Goal: Task Accomplishment & Management: Use online tool/utility

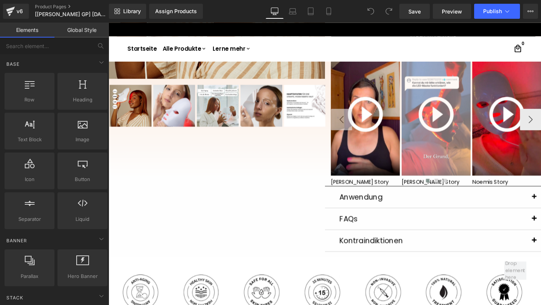
scroll to position [151, 0]
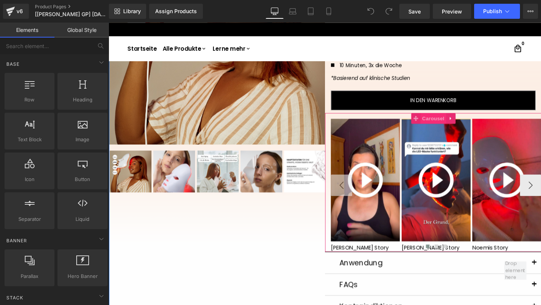
click at [448, 119] on span "Carousel" at bounding box center [449, 123] width 27 height 11
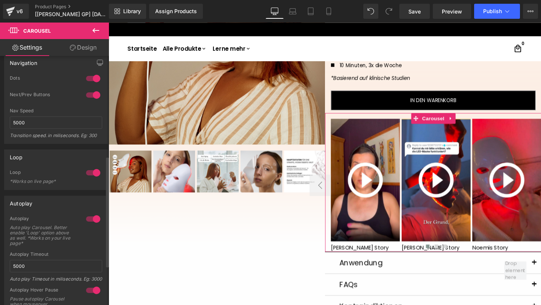
scroll to position [229, 0]
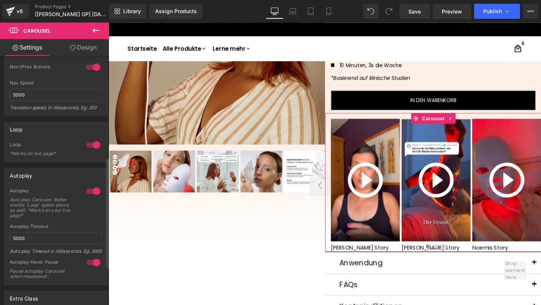
click at [86, 189] on div at bounding box center [93, 191] width 18 height 12
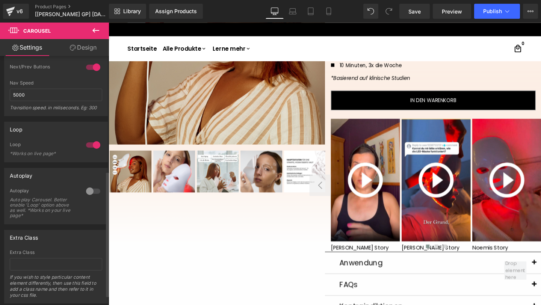
click at [89, 192] on div at bounding box center [93, 191] width 18 height 12
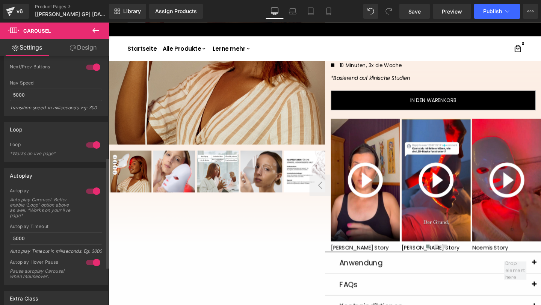
click at [88, 268] on div at bounding box center [93, 263] width 18 height 12
click at [95, 192] on div at bounding box center [93, 191] width 18 height 12
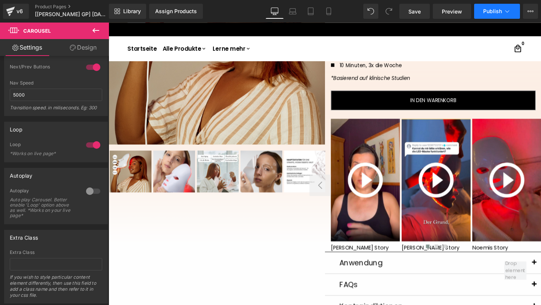
click at [497, 10] on span "Publish" at bounding box center [492, 11] width 19 height 6
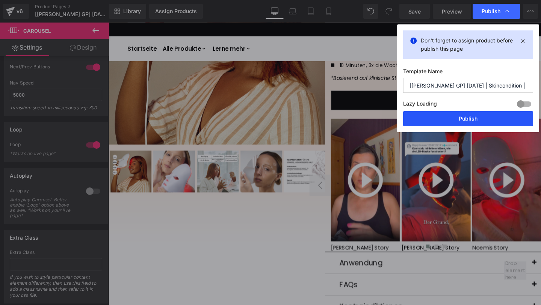
click at [466, 113] on button "Publish" at bounding box center [468, 118] width 130 height 15
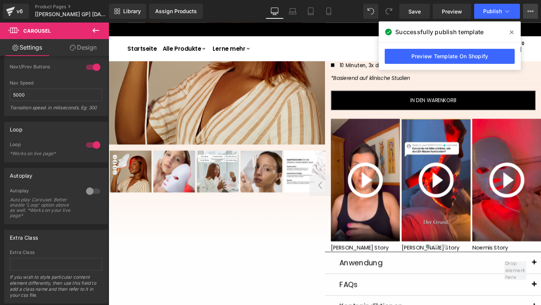
click at [535, 11] on button "View Live Page View with current Template Save Template to Library Schedule Pub…" at bounding box center [530, 11] width 15 height 15
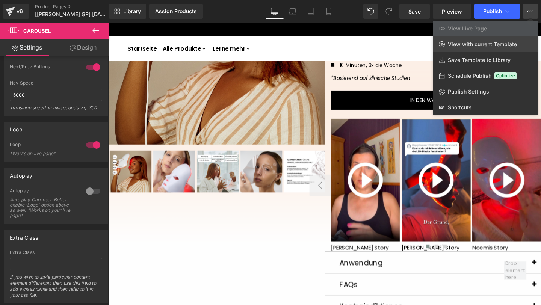
click at [496, 45] on span "View with current Template" at bounding box center [482, 44] width 69 height 7
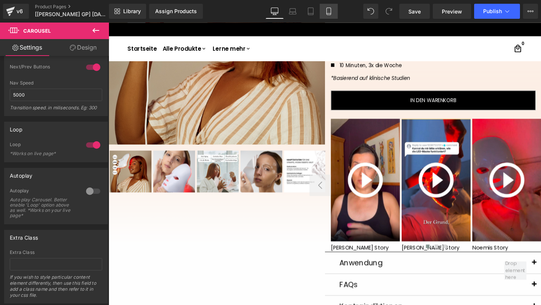
click at [334, 11] on link "Mobile" at bounding box center [329, 11] width 18 height 15
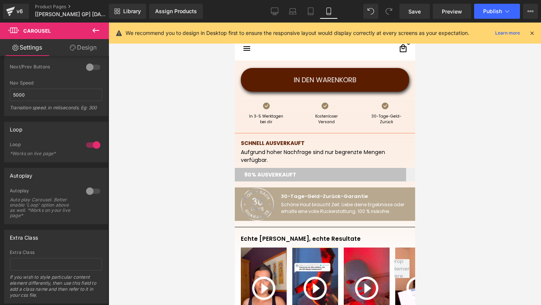
scroll to position [337, 0]
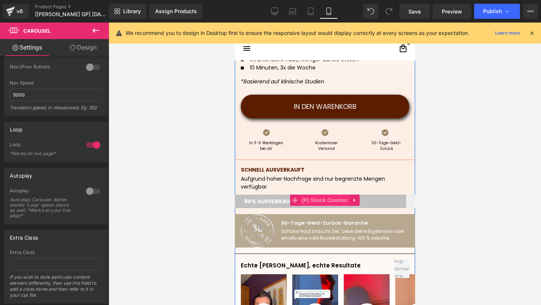
click at [314, 198] on span "(P) Stock Counter" at bounding box center [324, 200] width 50 height 11
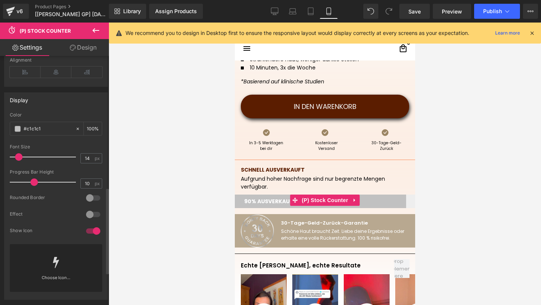
scroll to position [380, 0]
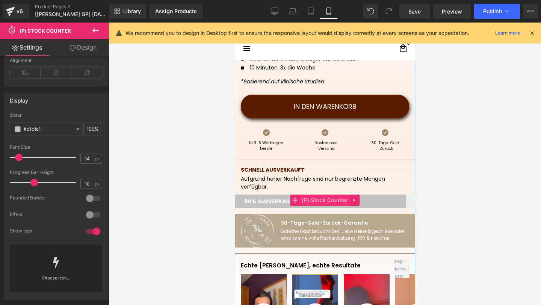
click at [311, 201] on span "(P) Stock Counter" at bounding box center [324, 200] width 50 height 11
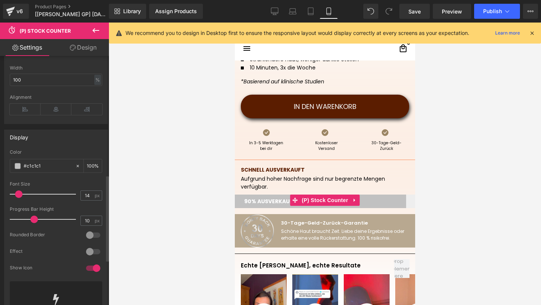
scroll to position [345, 0]
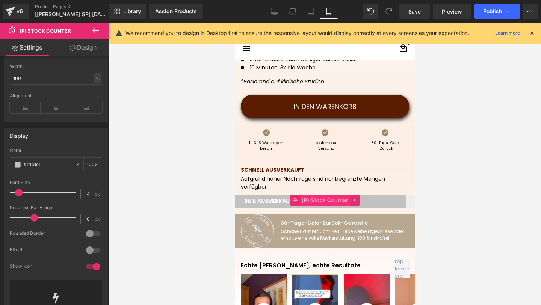
click at [308, 201] on span "(P) Stock Counter" at bounding box center [324, 200] width 50 height 11
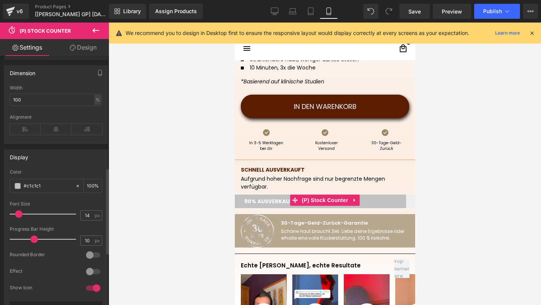
scroll to position [323, 0]
click at [19, 184] on span at bounding box center [18, 186] width 6 height 6
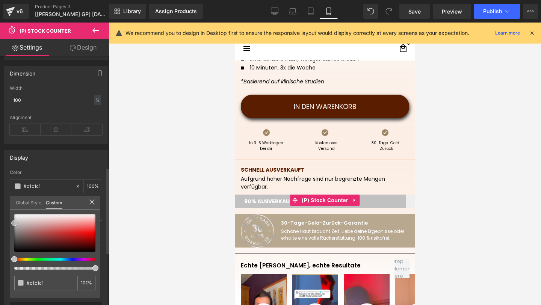
click at [76, 227] on div at bounding box center [54, 233] width 81 height 38
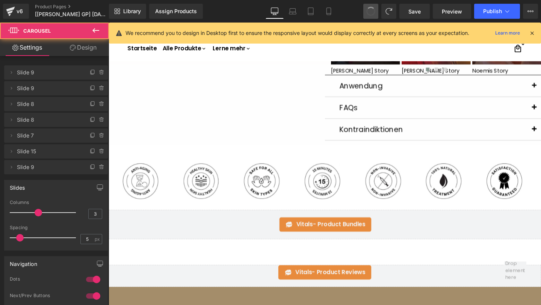
scroll to position [0, 0]
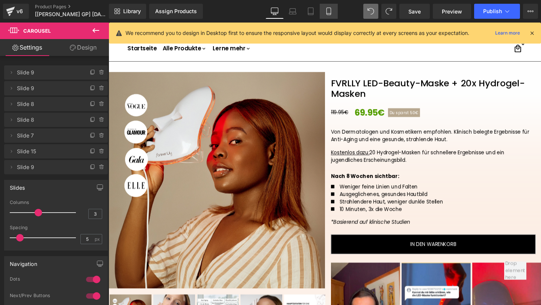
click at [332, 10] on icon at bounding box center [329, 12] width 8 height 8
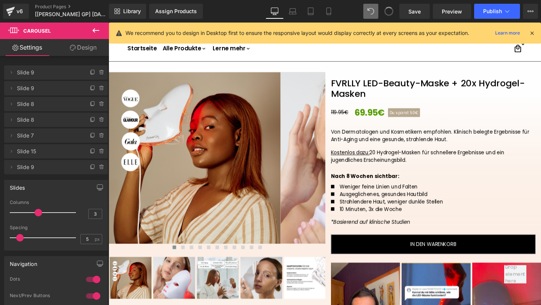
click at [390, 12] on span at bounding box center [389, 11] width 12 height 12
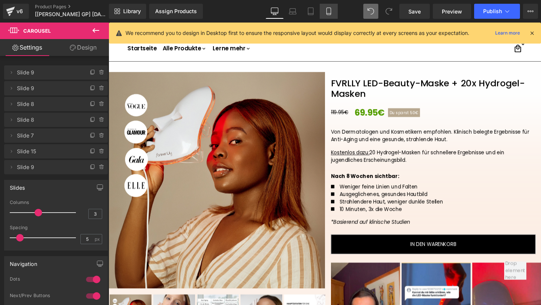
click at [334, 10] on link "Mobile" at bounding box center [329, 11] width 18 height 15
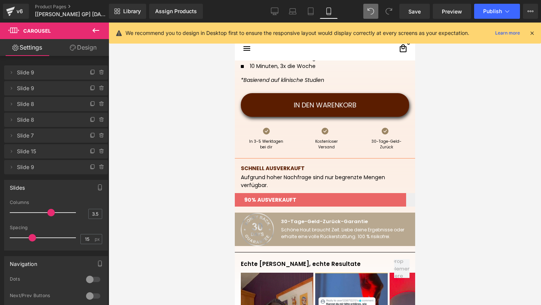
scroll to position [339, 0]
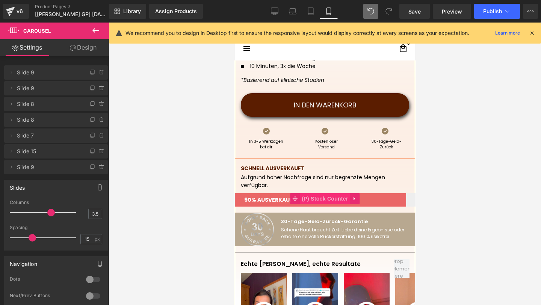
click at [317, 200] on span "(P) Stock Counter" at bounding box center [324, 198] width 50 height 11
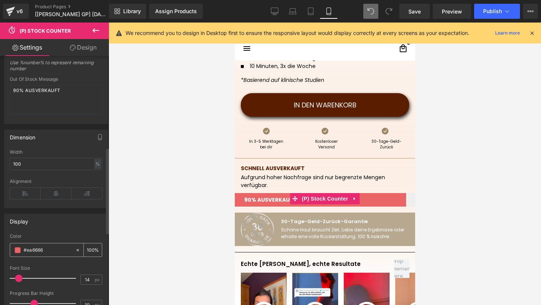
scroll to position [269, 0]
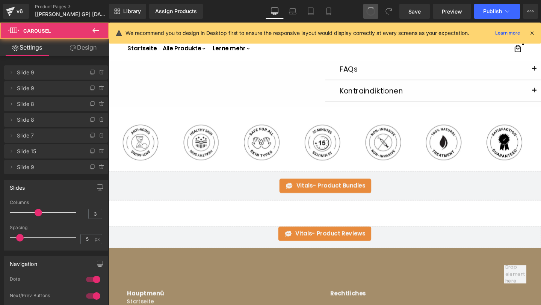
click at [368, 9] on span at bounding box center [371, 11] width 11 height 11
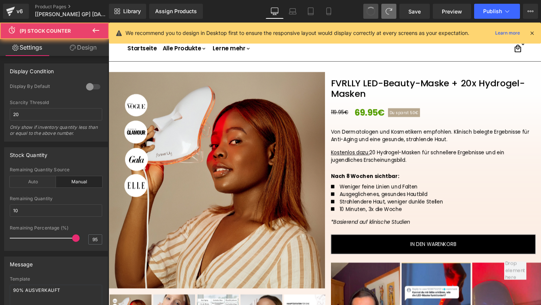
click at [368, 9] on span at bounding box center [370, 11] width 9 height 9
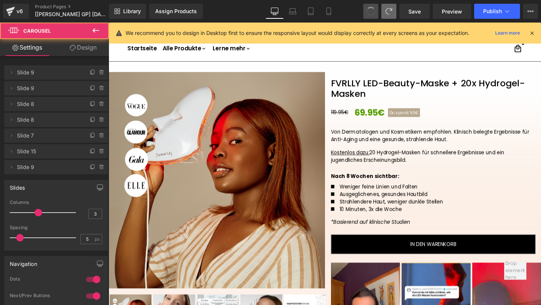
click at [368, 9] on span at bounding box center [371, 11] width 12 height 12
click at [368, 9] on span at bounding box center [370, 11] width 13 height 13
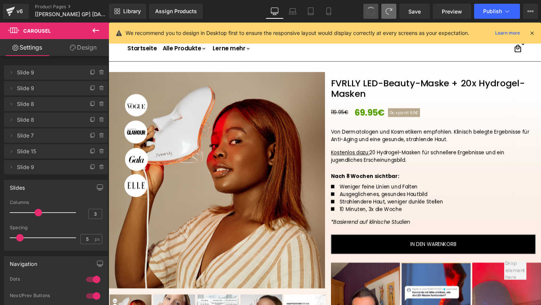
click at [368, 9] on span at bounding box center [371, 11] width 12 height 12
click at [326, 8] on icon at bounding box center [329, 12] width 8 height 8
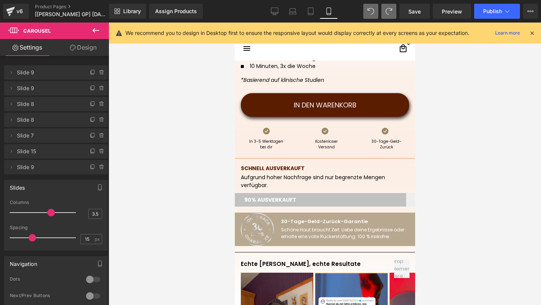
scroll to position [339, 0]
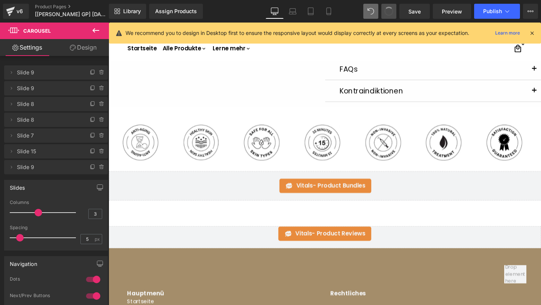
click at [391, 9] on span at bounding box center [388, 11] width 13 height 13
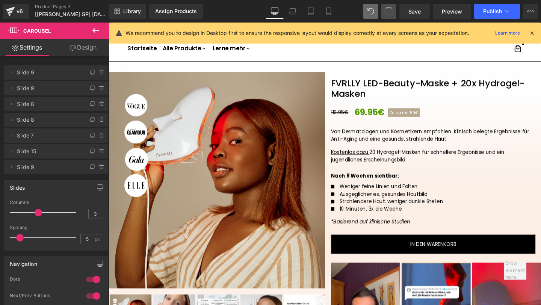
click at [391, 9] on span at bounding box center [389, 11] width 11 height 11
click at [391, 9] on span at bounding box center [388, 11] width 9 height 9
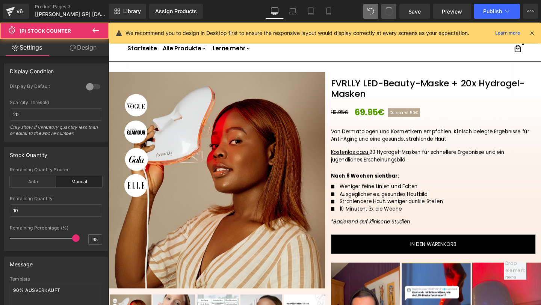
click at [391, 9] on span at bounding box center [388, 11] width 11 height 11
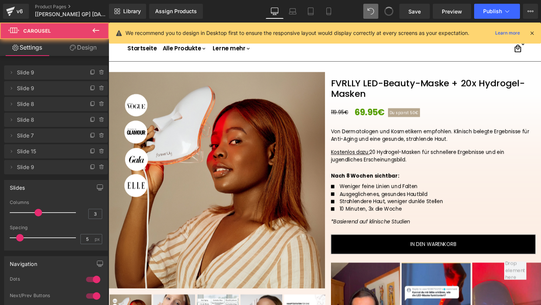
click at [391, 9] on span at bounding box center [388, 11] width 13 height 13
click at [391, 9] on icon at bounding box center [388, 11] width 7 height 7
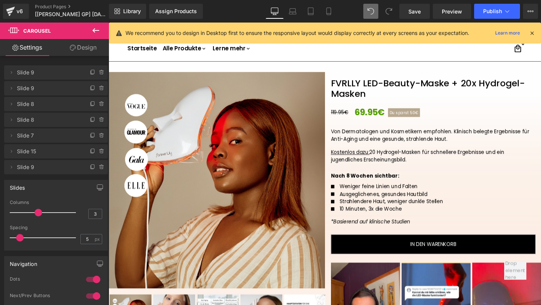
click at [391, 9] on icon at bounding box center [388, 11] width 7 height 7
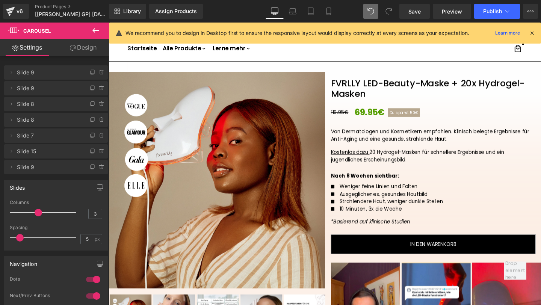
click at [391, 9] on icon at bounding box center [388, 11] width 7 height 7
click at [335, 12] on link "Mobile" at bounding box center [329, 11] width 18 height 15
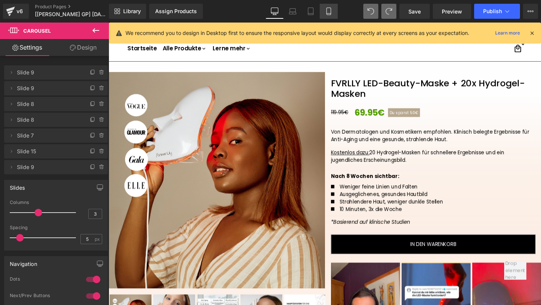
click at [327, 10] on icon at bounding box center [328, 11] width 4 height 7
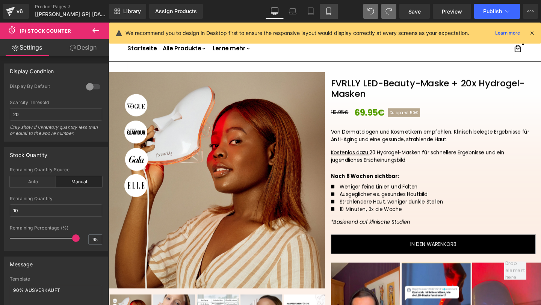
click at [330, 14] on icon at bounding box center [329, 12] width 8 height 8
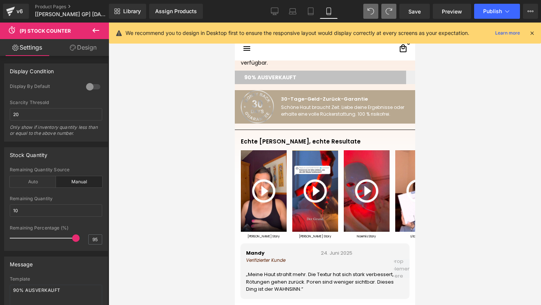
scroll to position [414, 0]
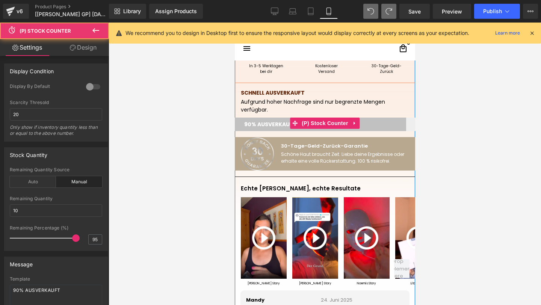
click at [387, 124] on div at bounding box center [324, 125] width 180 height 14
click at [323, 118] on span "(P) Stock Counter" at bounding box center [324, 123] width 50 height 11
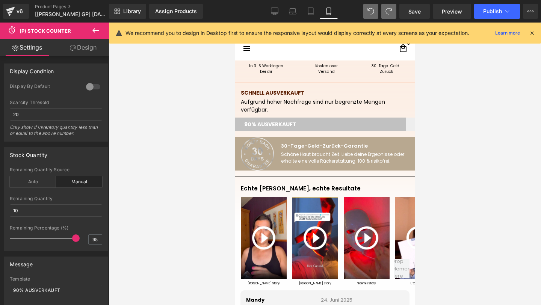
click at [82, 52] on link "Design" at bounding box center [83, 47] width 54 height 17
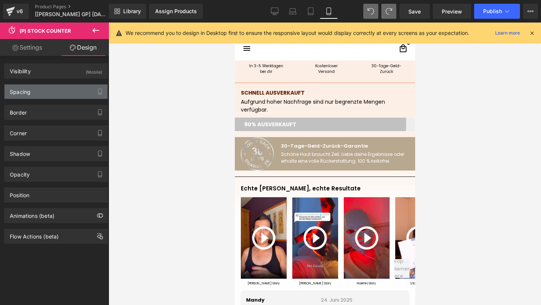
click at [26, 91] on div "Spacing" at bounding box center [20, 90] width 21 height 11
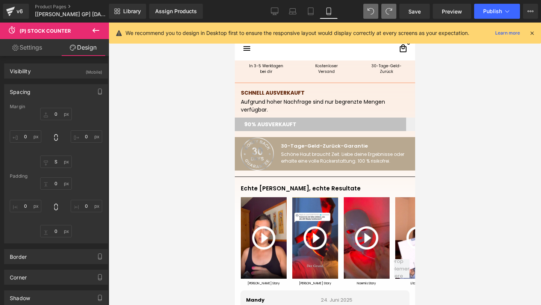
click at [26, 49] on link "Settings" at bounding box center [27, 47] width 54 height 17
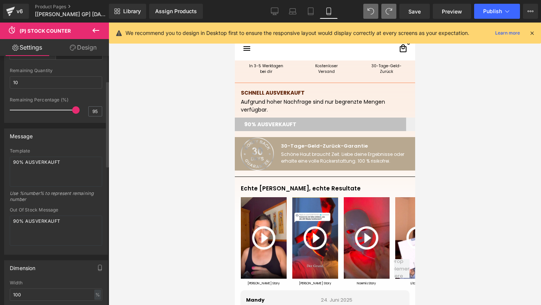
scroll to position [139, 0]
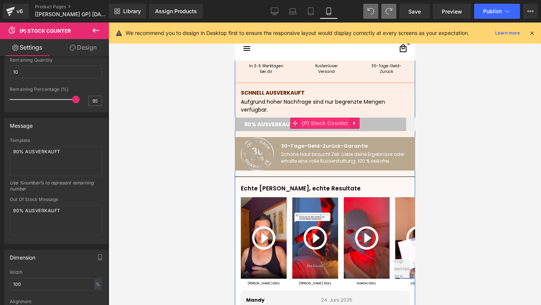
click at [313, 124] on span "(P) Stock Counter" at bounding box center [324, 123] width 50 height 11
click at [307, 122] on span "(P) Stock Counter" at bounding box center [324, 123] width 50 height 11
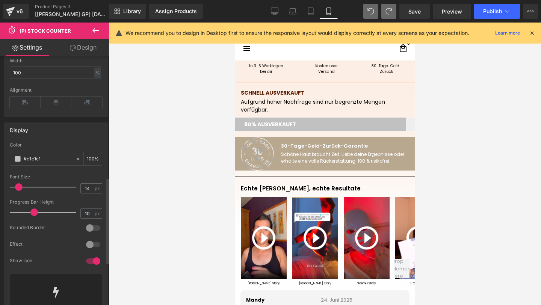
scroll to position [351, 0]
click at [20, 159] on span at bounding box center [18, 158] width 6 height 6
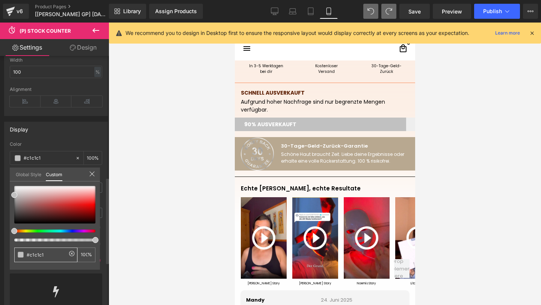
click at [54, 253] on input "#c1c1c1" at bounding box center [47, 255] width 40 height 8
paste input "rgb(51, 51, 51)"
type input "rgb(51, 51, 51)"
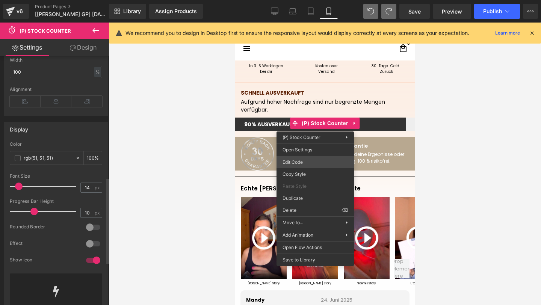
click at [295, 0] on div "(P) Stock Counter You are previewing how the will restyle your page. You can no…" at bounding box center [270, 0] width 541 height 0
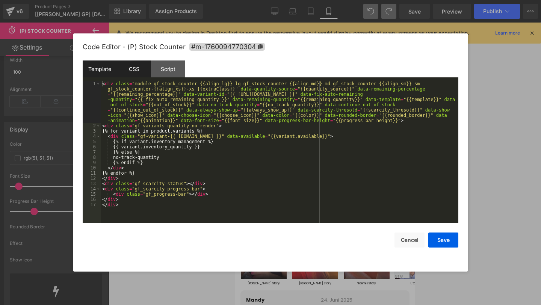
click at [149, 70] on div "CSS" at bounding box center [134, 68] width 34 height 17
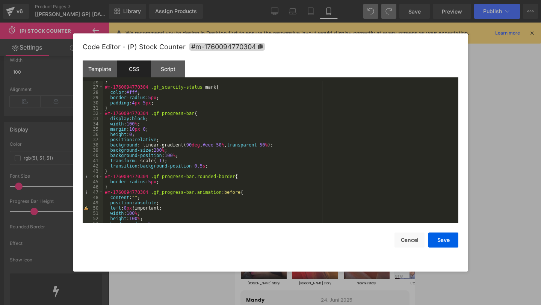
scroll to position [133, 0]
drag, startPoint x: 216, startPoint y: 145, endPoint x: 208, endPoint y: 145, distance: 8.3
click at [208, 145] on div "} #m-1760094770304 .gf_scarcity-status mark { color : #fff ; border-radius : 5 …" at bounding box center [279, 156] width 352 height 153
type textarea "fff"
click at [289, 136] on div "} #m-1760094770304 .gf_scarcity-status mark { color : #fff ; border-radius : 5 …" at bounding box center [279, 156] width 352 height 153
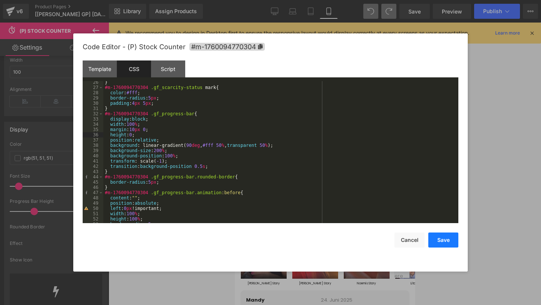
click at [446, 238] on button "Save" at bounding box center [443, 240] width 30 height 15
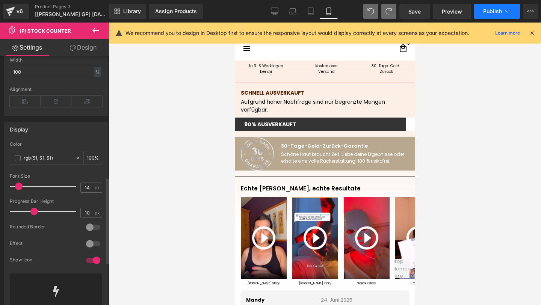
click at [497, 14] on span "Publish" at bounding box center [492, 11] width 19 height 6
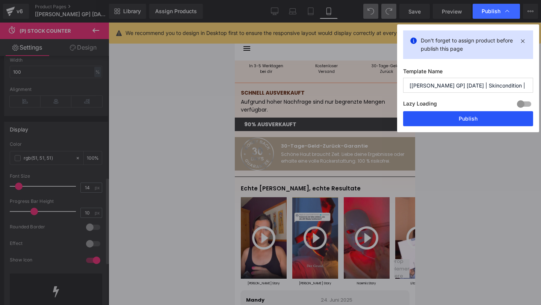
drag, startPoint x: 458, startPoint y: 120, endPoint x: 128, endPoint y: 100, distance: 331.2
click at [458, 120] on button "Publish" at bounding box center [468, 118] width 130 height 15
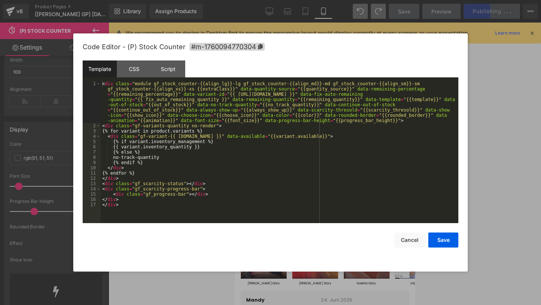
click at [295, 0] on div "(P) Stock Counter You are previewing how the will restyle your page. You can no…" at bounding box center [270, 0] width 541 height 0
click at [139, 70] on div "CSS" at bounding box center [134, 68] width 34 height 17
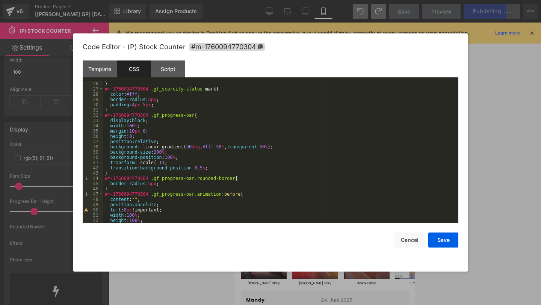
scroll to position [132, 0]
